Goal: Task Accomplishment & Management: Manage account settings

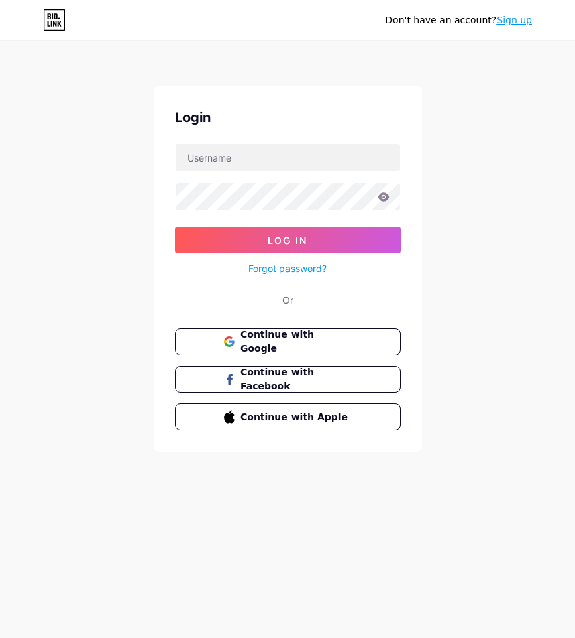
click at [236, 141] on div "Login Log In Forgot password? Or Continue with Google Continue with Facebook Co…" at bounding box center [288, 269] width 268 height 366
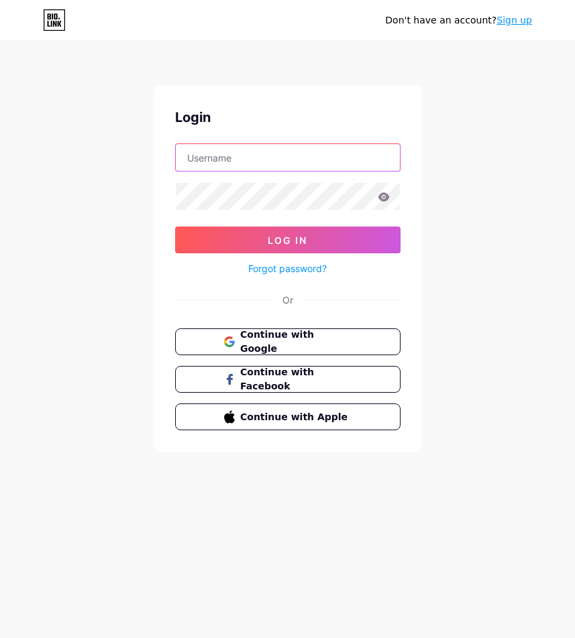
click at [236, 150] on input "text" at bounding box center [288, 157] width 224 height 27
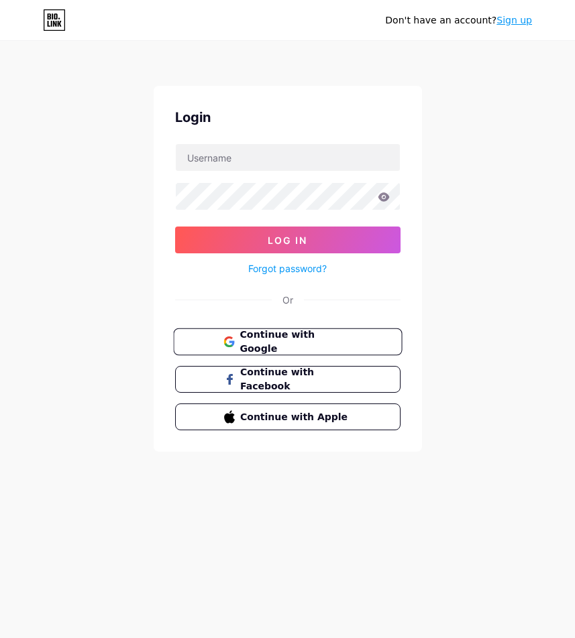
click at [283, 338] on span "Continue with Google" at bounding box center [295, 342] width 112 height 29
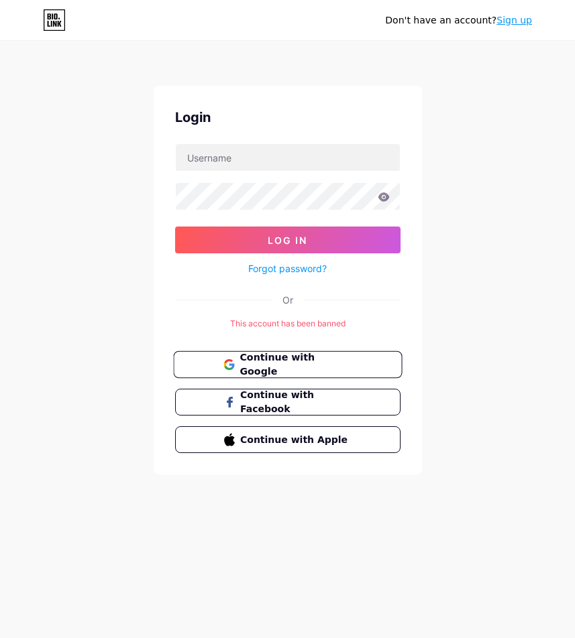
click at [322, 372] on button "Continue with Google" at bounding box center [287, 364] width 229 height 27
